Goal: Navigation & Orientation: Find specific page/section

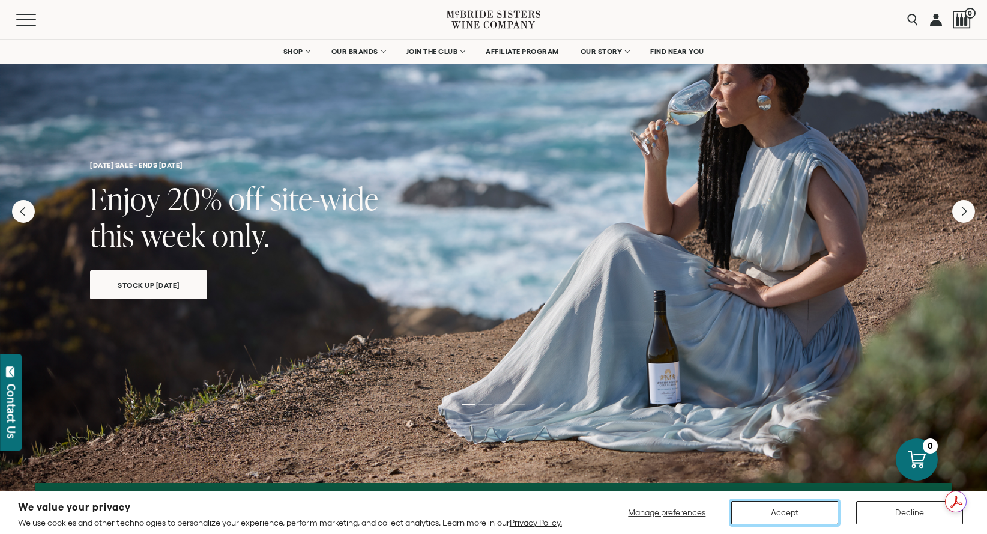
click at [803, 518] on button "Accept" at bounding box center [784, 512] width 107 height 23
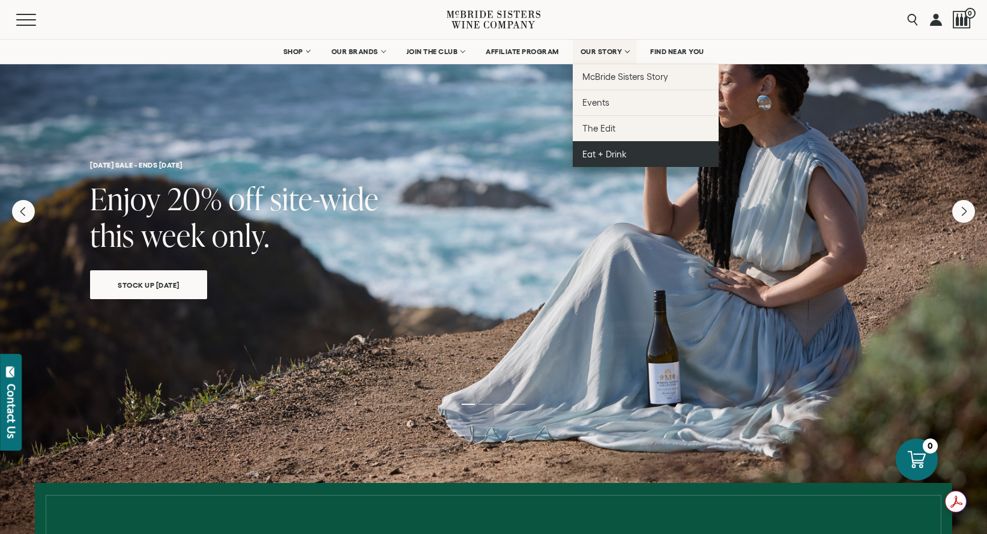
click at [599, 154] on span "Eat + Drink" at bounding box center [604, 154] width 44 height 10
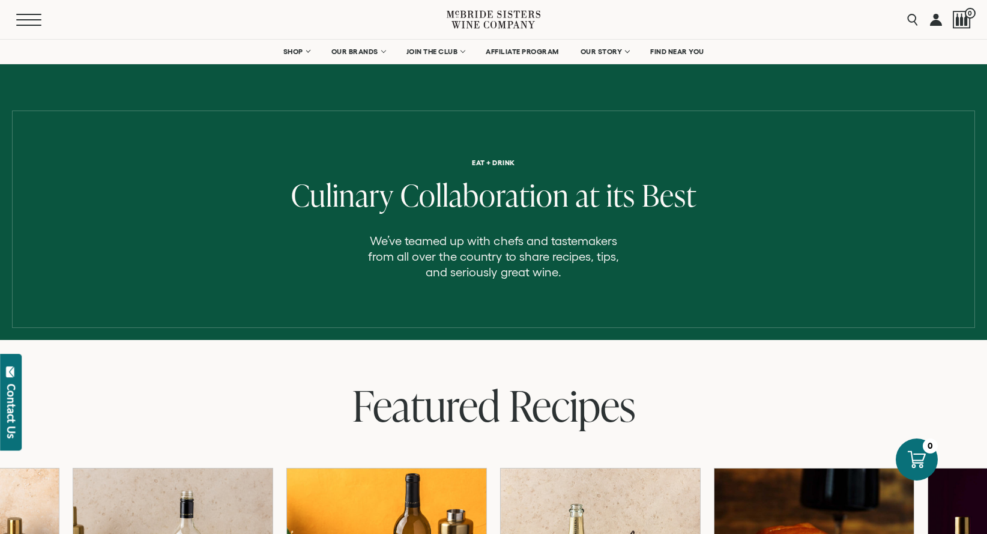
click at [30, 20] on button "Menu" at bounding box center [37, 20] width 43 height 12
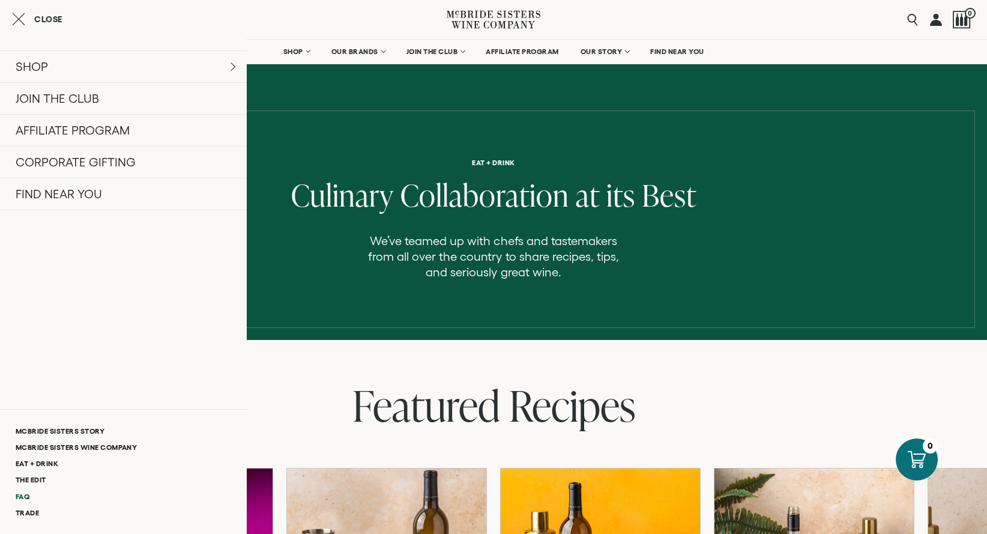
click at [28, 495] on link "FAQ" at bounding box center [123, 496] width 247 height 16
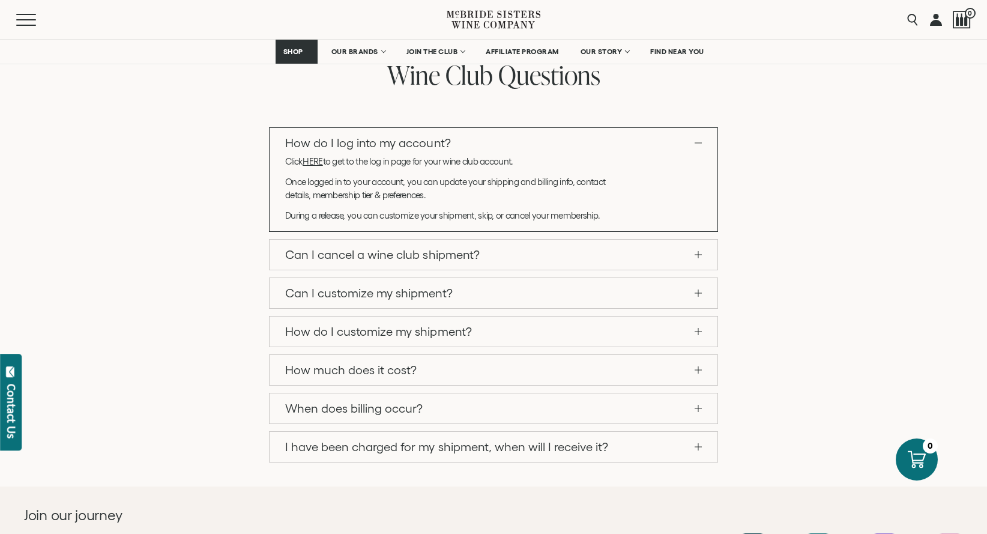
scroll to position [1027, 0]
